Goal: Information Seeking & Learning: Learn about a topic

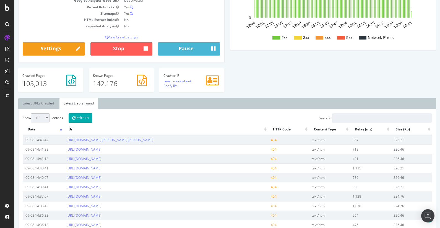
scroll to position [117, 0]
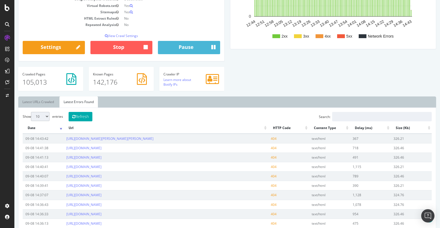
click at [266, 128] on th "Url" at bounding box center [166, 128] width 204 height 11
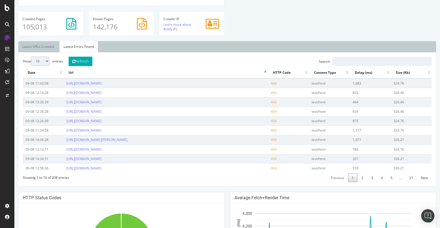
scroll to position [172, 0]
click at [267, 72] on th "Url" at bounding box center [166, 72] width 204 height 11
click at [266, 72] on th "Url" at bounding box center [166, 72] width 204 height 11
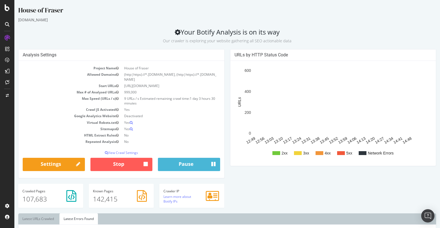
scroll to position [81, 0]
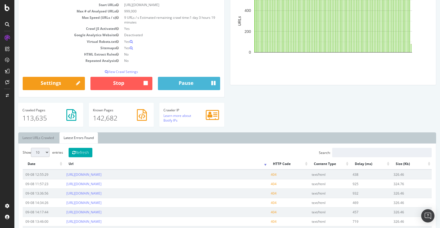
click at [4, 36] on div at bounding box center [7, 37] width 9 height 9
click at [8, 36] on icon at bounding box center [7, 38] width 6 height 6
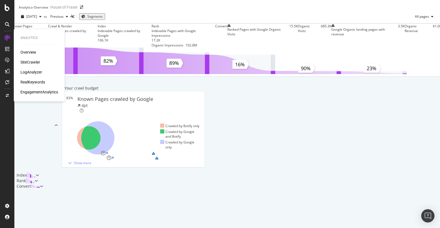
click at [24, 61] on div "SiteCrawler" at bounding box center [30, 62] width 20 height 6
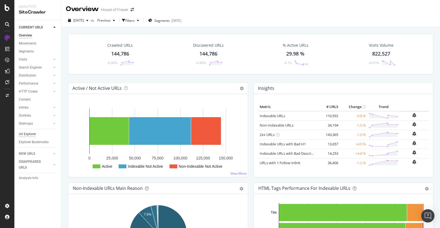
click at [30, 132] on div "Url Explorer" at bounding box center [27, 134] width 17 height 6
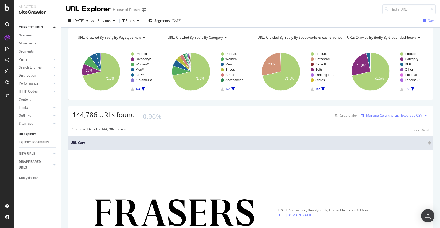
click at [366, 118] on div "Manage Columns" at bounding box center [379, 115] width 27 height 5
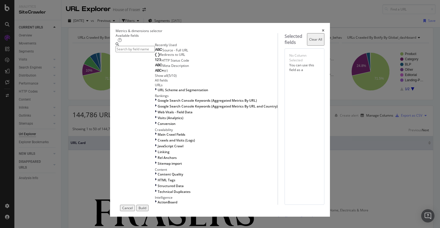
click at [155, 50] on input "modal" at bounding box center [135, 49] width 39 height 6
click at [155, 49] on input "modal" at bounding box center [135, 49] width 39 height 6
type input "k"
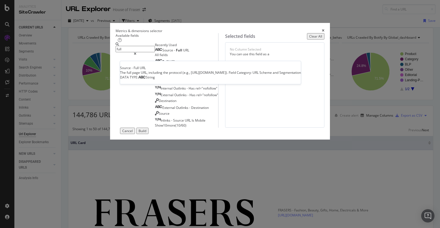
type input "full"
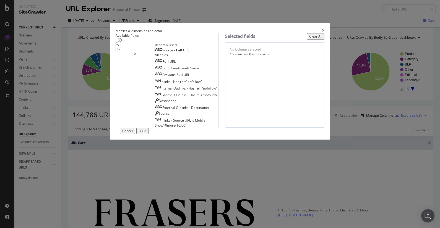
click at [165, 53] on div "Source - Full URL" at bounding box center [172, 50] width 34 height 4
click at [248, 54] on div "Source" at bounding box center [239, 50] width 19 height 7
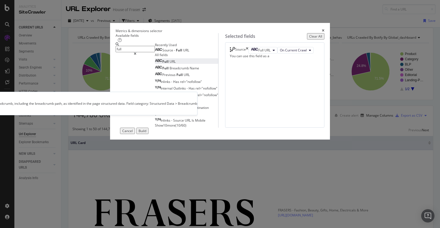
click at [170, 64] on span "URL" at bounding box center [173, 61] width 6 height 5
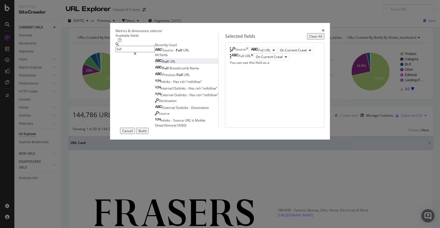
click at [248, 54] on icon "times" at bounding box center [247, 50] width 2 height 7
click at [146, 133] on div "Build" at bounding box center [143, 131] width 8 height 5
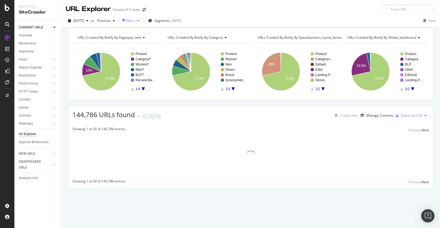
click at [135, 21] on div "Filters" at bounding box center [129, 20] width 9 height 5
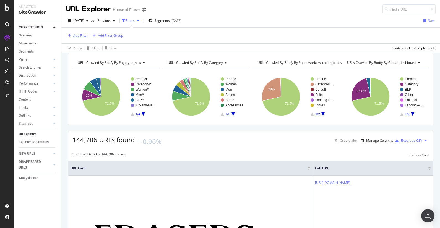
click at [82, 34] on div "Add Filter" at bounding box center [80, 35] width 15 height 5
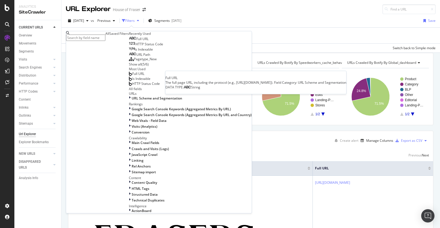
click at [129, 41] on div "Full URL" at bounding box center [139, 39] width 20 height 4
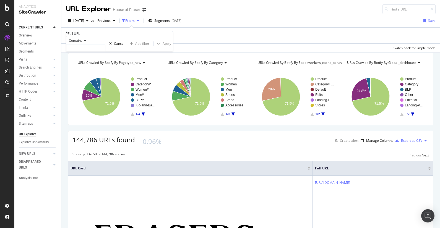
click at [105, 51] on input "text" at bounding box center [85, 48] width 39 height 6
type input "k"
type input "/kids-and-baby/"
click at [163, 48] on div "Apply" at bounding box center [167, 45] width 9 height 5
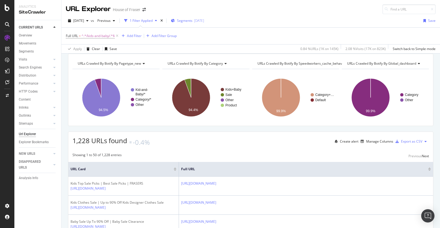
click at [204, 22] on div "[DATE]" at bounding box center [199, 20] width 10 height 5
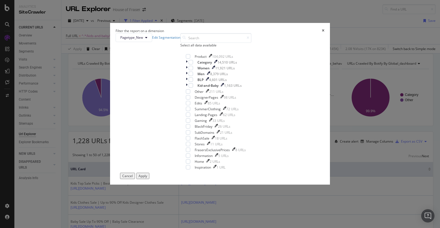
click at [186, 48] on div "Select all data available" at bounding box center [215, 45] width 71 height 5
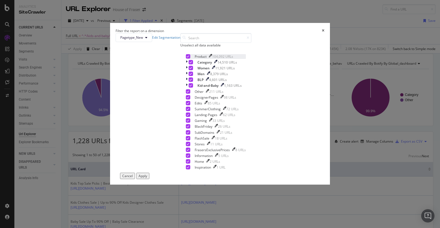
click at [186, 59] on div "modal" at bounding box center [188, 56] width 4 height 4
click at [147, 178] on div "Apply" at bounding box center [143, 176] width 9 height 5
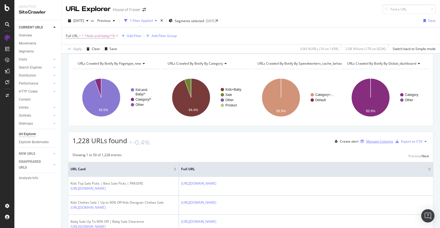
click at [377, 144] on div "Manage Columns" at bounding box center [379, 141] width 27 height 5
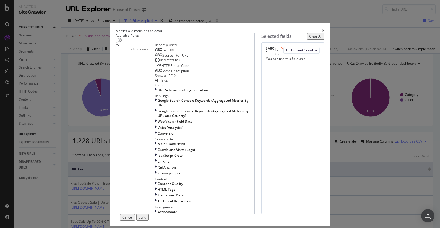
click at [284, 56] on icon "times" at bounding box center [282, 51] width 2 height 9
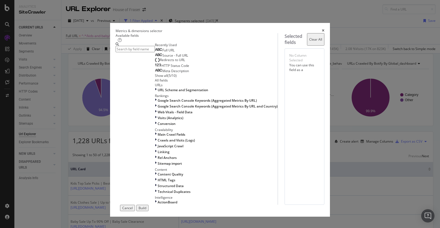
click at [149, 209] on button "Build" at bounding box center [142, 208] width 12 height 6
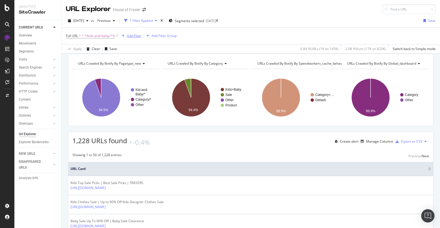
click at [136, 36] on div "Add Filter" at bounding box center [134, 35] width 15 height 5
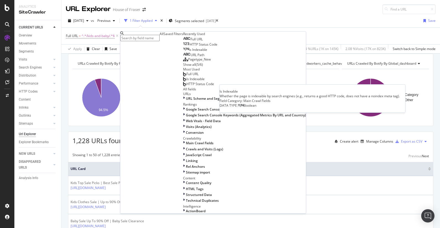
click at [189, 52] on span "Is Indexable" at bounding box center [198, 49] width 18 height 5
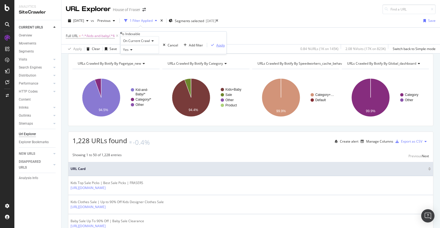
click at [216, 48] on div "Apply" at bounding box center [220, 45] width 9 height 5
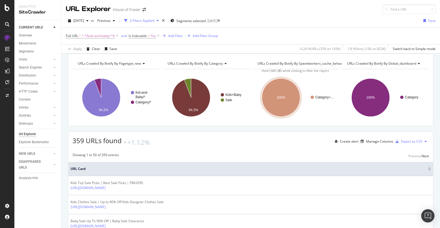
click at [430, 171] on div at bounding box center [429, 169] width 3 height 1
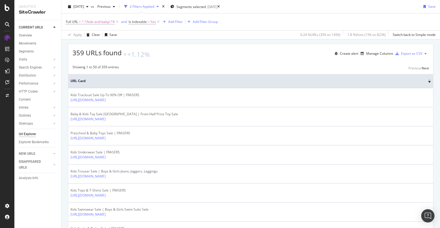
scroll to position [87, 0]
click at [428, 81] on div at bounding box center [429, 80] width 3 height 1
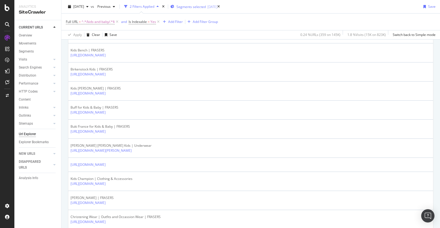
scroll to position [867, 0]
